Goal: Task Accomplishment & Management: Manage account settings

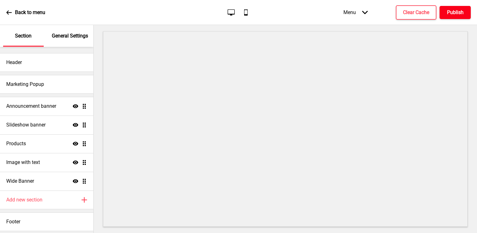
click at [451, 13] on h4 "Publish" at bounding box center [455, 12] width 17 height 7
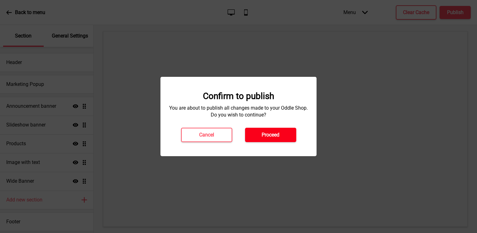
click at [271, 137] on h4 "Proceed" at bounding box center [271, 134] width 18 height 7
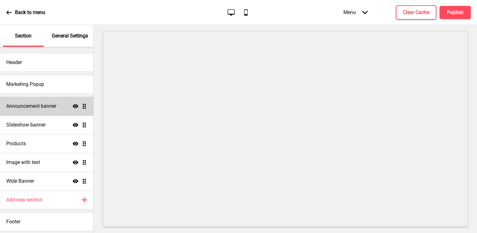
click at [29, 110] on div "Announcement banner Show Drag" at bounding box center [46, 106] width 93 height 19
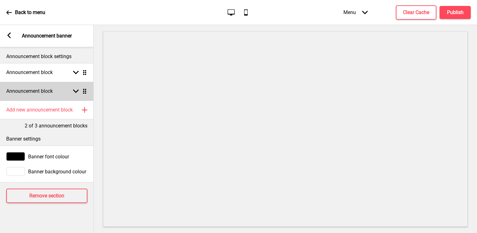
click at [76, 90] on rect at bounding box center [76, 91] width 6 height 6
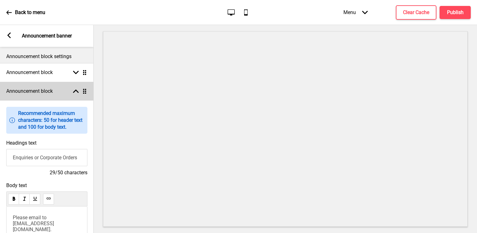
click at [76, 90] on icon at bounding box center [76, 91] width 6 height 3
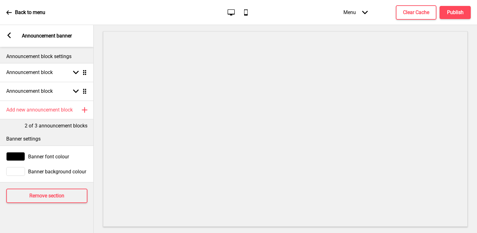
click at [6, 32] on rect at bounding box center [9, 35] width 6 height 6
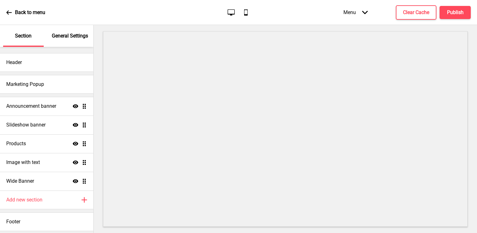
click at [8, 15] on div "Back to menu" at bounding box center [25, 12] width 39 height 17
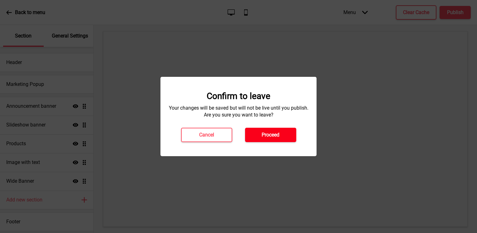
click at [283, 133] on button "Proceed" at bounding box center [270, 135] width 51 height 14
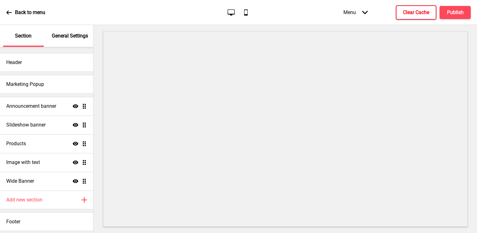
click at [417, 14] on h4 "Clear Cache" at bounding box center [416, 12] width 26 height 7
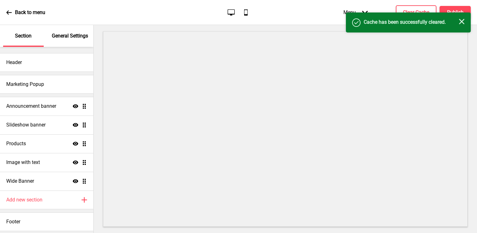
click at [452, 15] on div "Success Cache has been successfully cleared. Close" at bounding box center [408, 22] width 125 height 20
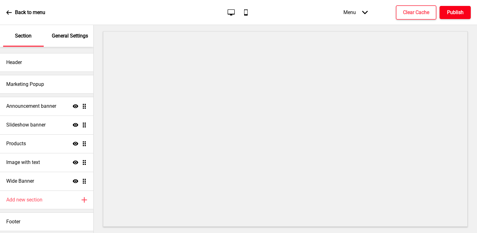
click at [454, 12] on h4 "Publish" at bounding box center [455, 12] width 17 height 7
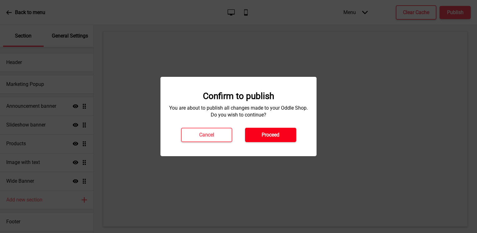
click at [272, 132] on h4 "Proceed" at bounding box center [271, 134] width 18 height 7
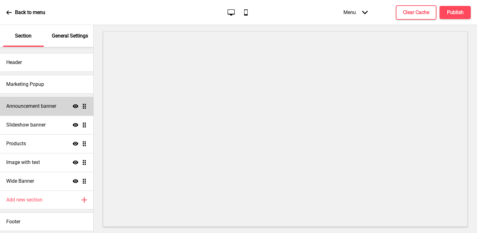
click at [50, 107] on h4 "Announcement banner" at bounding box center [31, 106] width 50 height 7
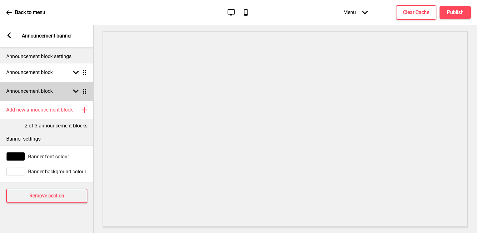
click at [75, 91] on g at bounding box center [76, 91] width 6 height 6
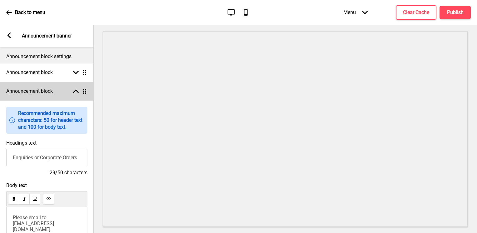
click at [72, 90] on div "Arrow up Drag" at bounding box center [78, 91] width 17 height 6
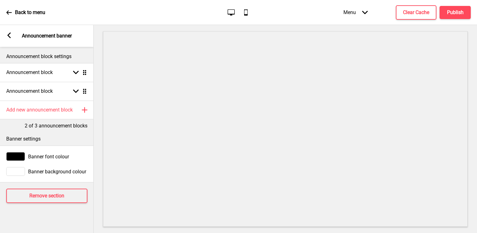
click at [94, 73] on div at bounding box center [285, 129] width 383 height 208
click at [11, 35] on rect at bounding box center [9, 35] width 6 height 6
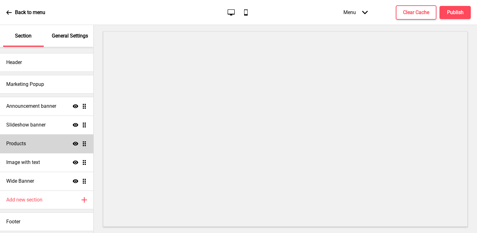
click at [39, 136] on div "Products Show Drag" at bounding box center [46, 143] width 93 height 19
select select "side"
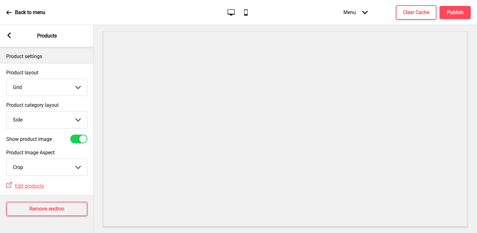
click at [56, 89] on select "Grid List" at bounding box center [47, 87] width 81 height 17
click at [57, 121] on select "Top Side" at bounding box center [47, 119] width 81 height 17
click at [41, 185] on span "Edit products" at bounding box center [29, 186] width 29 height 6
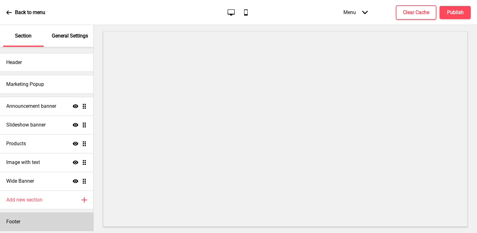
click at [60, 224] on div "Footer" at bounding box center [46, 221] width 93 height 19
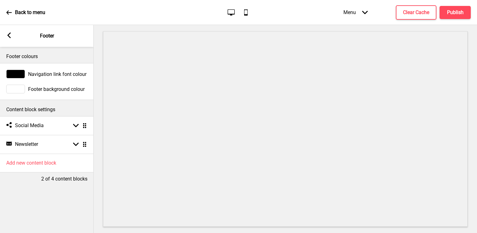
click at [10, 36] on rect at bounding box center [9, 35] width 6 height 6
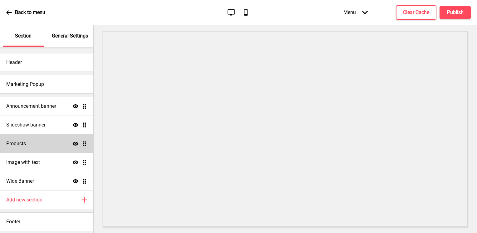
click at [56, 137] on div "Products Show Drag" at bounding box center [46, 143] width 93 height 19
select select "side"
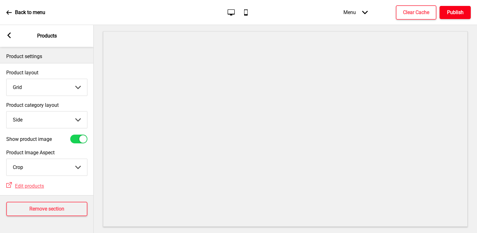
click at [448, 11] on h4 "Publish" at bounding box center [455, 12] width 17 height 7
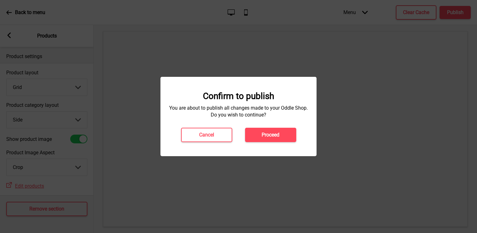
click at [263, 133] on h4 "Proceed" at bounding box center [271, 134] width 18 height 7
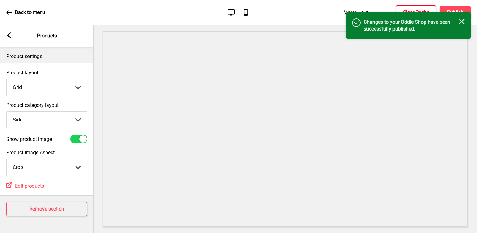
click at [419, 11] on h4 "Clear Cache" at bounding box center [416, 12] width 26 height 7
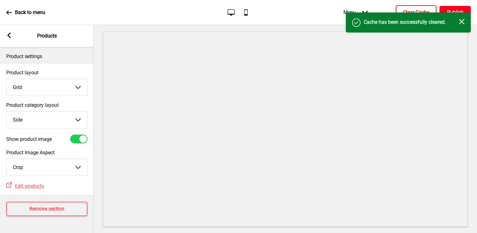
click at [456, 9] on h4 "Publish" at bounding box center [455, 12] width 17 height 7
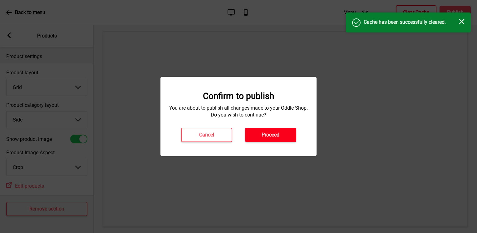
click at [269, 137] on h4 "Proceed" at bounding box center [271, 134] width 18 height 7
